Goal: Check status: Check status

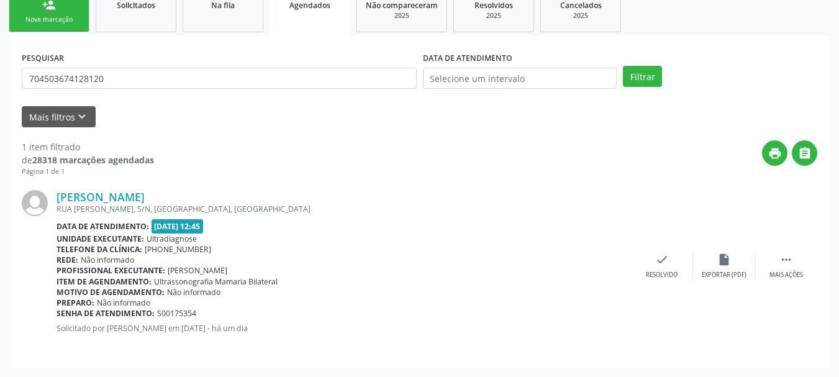
scroll to position [195, 0]
click at [163, 17] on link "Solicitados" at bounding box center [136, 12] width 81 height 42
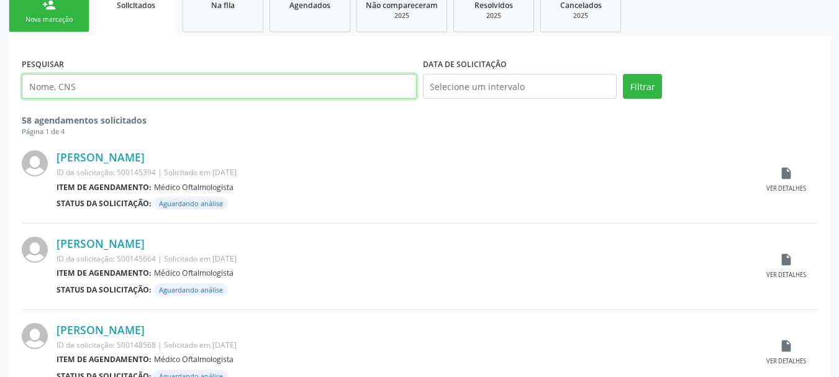
click at [107, 87] on input "text" at bounding box center [219, 86] width 395 height 25
type input "704109174684171"
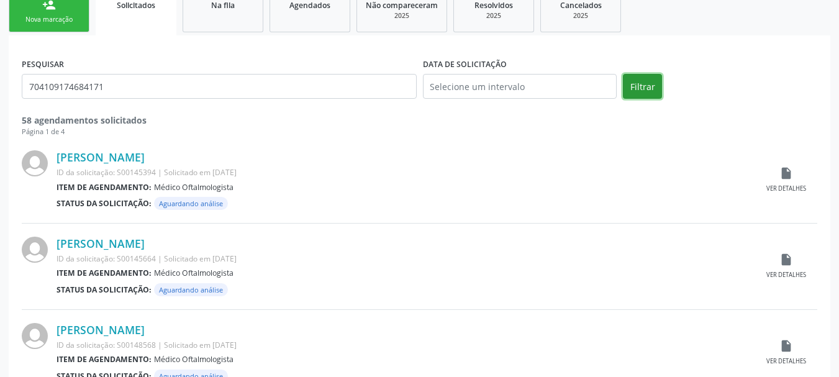
click at [640, 81] on button "Filtrar" at bounding box center [642, 86] width 39 height 25
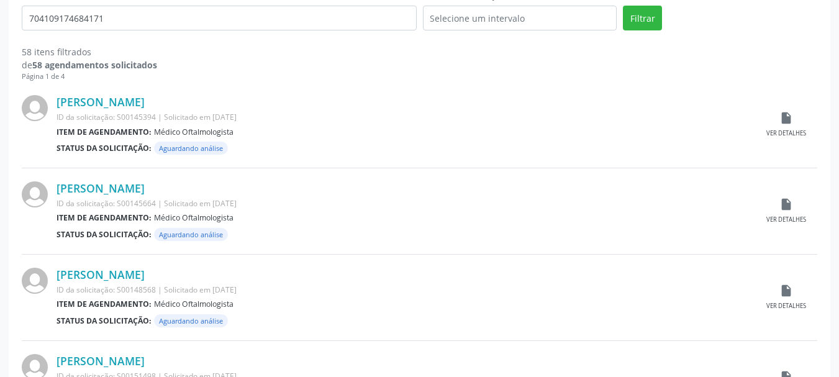
scroll to position [0, 0]
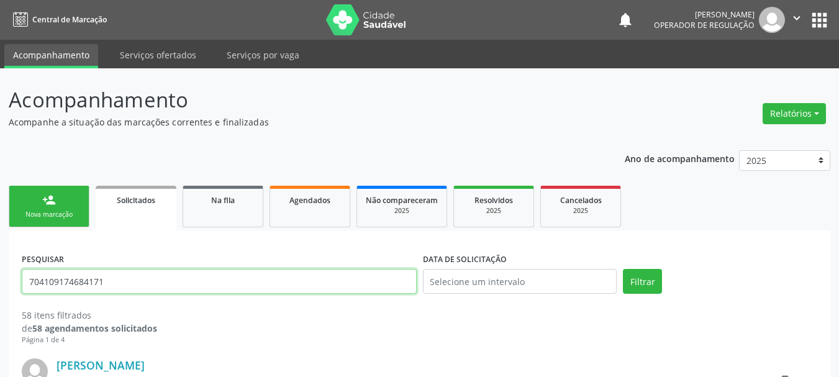
drag, startPoint x: 120, startPoint y: 278, endPoint x: 0, endPoint y: 271, distance: 120.7
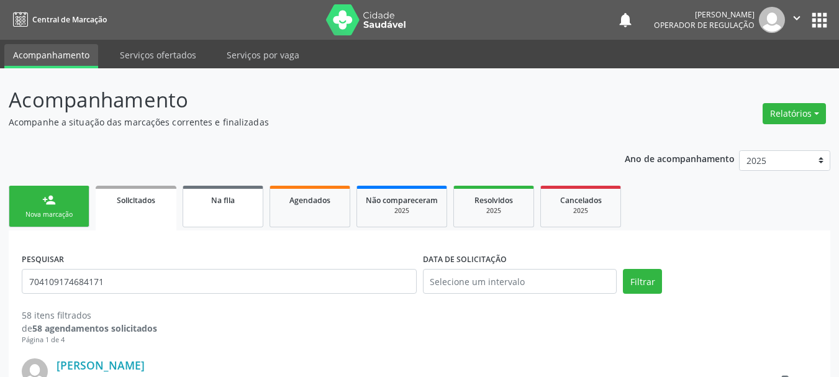
click at [219, 201] on span "Na fila" at bounding box center [223, 200] width 24 height 11
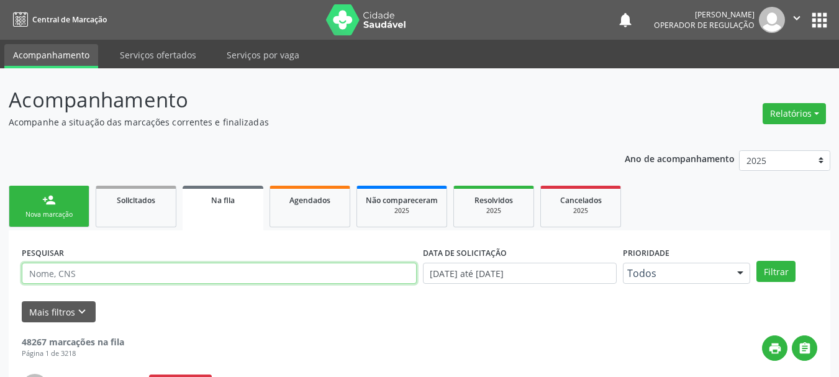
click at [186, 271] on input "text" at bounding box center [219, 273] width 395 height 21
paste input "704109174684171"
type input "704109174684171"
click at [581, 262] on div "DATA DE SOLICITAÇÃO" at bounding box center [520, 252] width 194 height 19
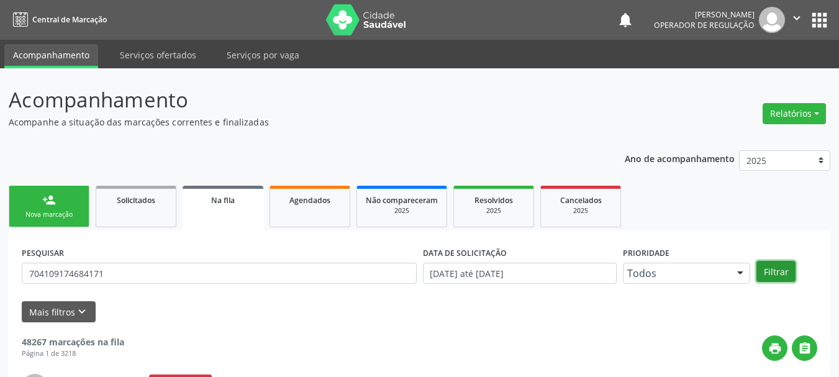
click at [771, 270] on button "Filtrar" at bounding box center [776, 271] width 39 height 21
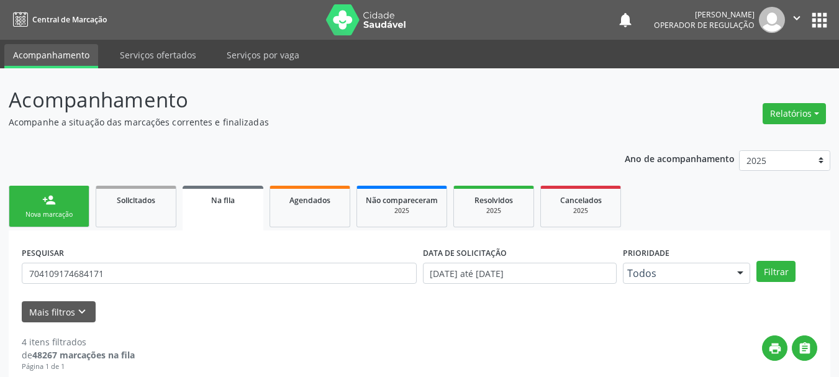
click at [800, 20] on icon "" at bounding box center [797, 18] width 14 height 14
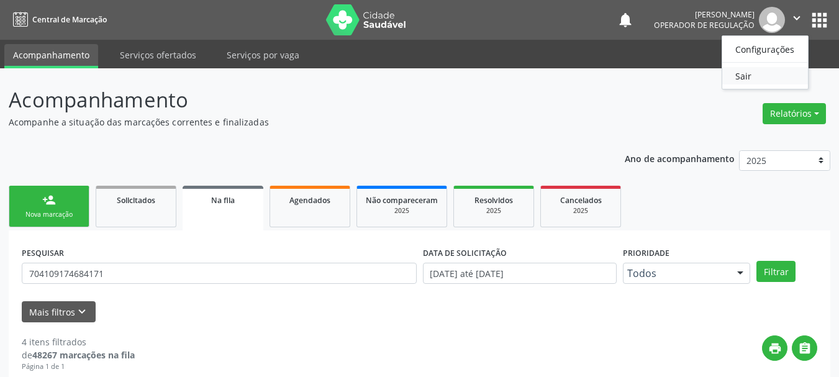
click at [768, 78] on link "Sair" at bounding box center [765, 75] width 86 height 17
